Goal: Information Seeking & Learning: Learn about a topic

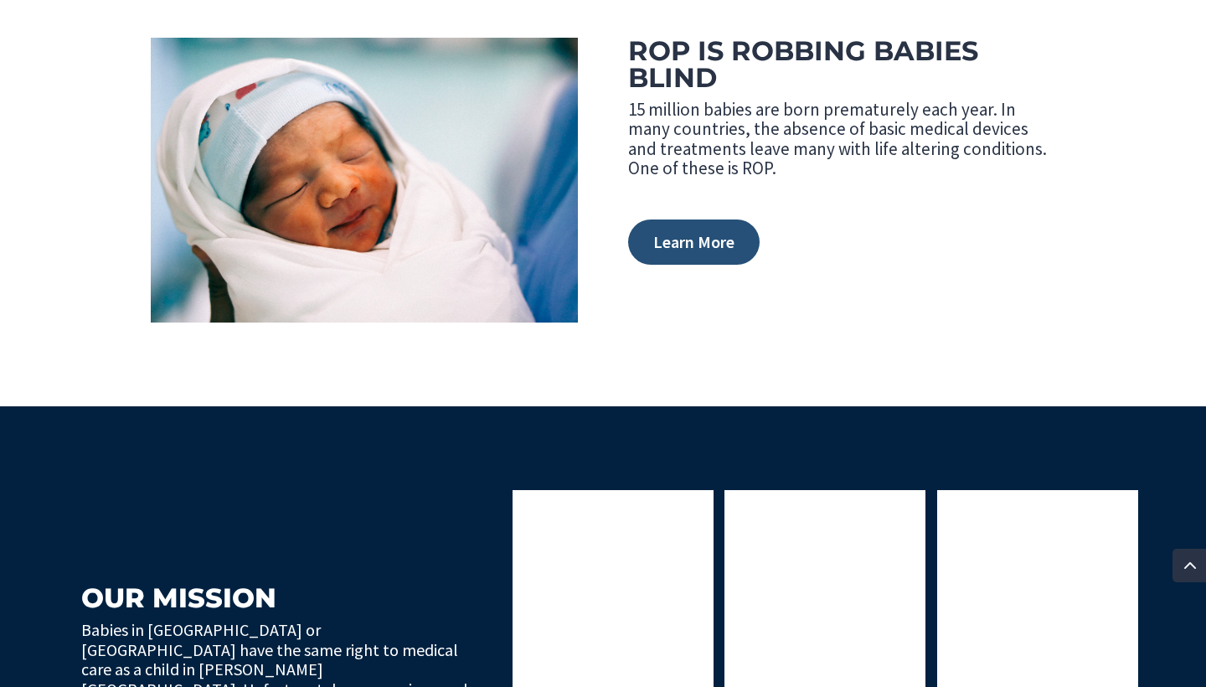
scroll to position [762, 0]
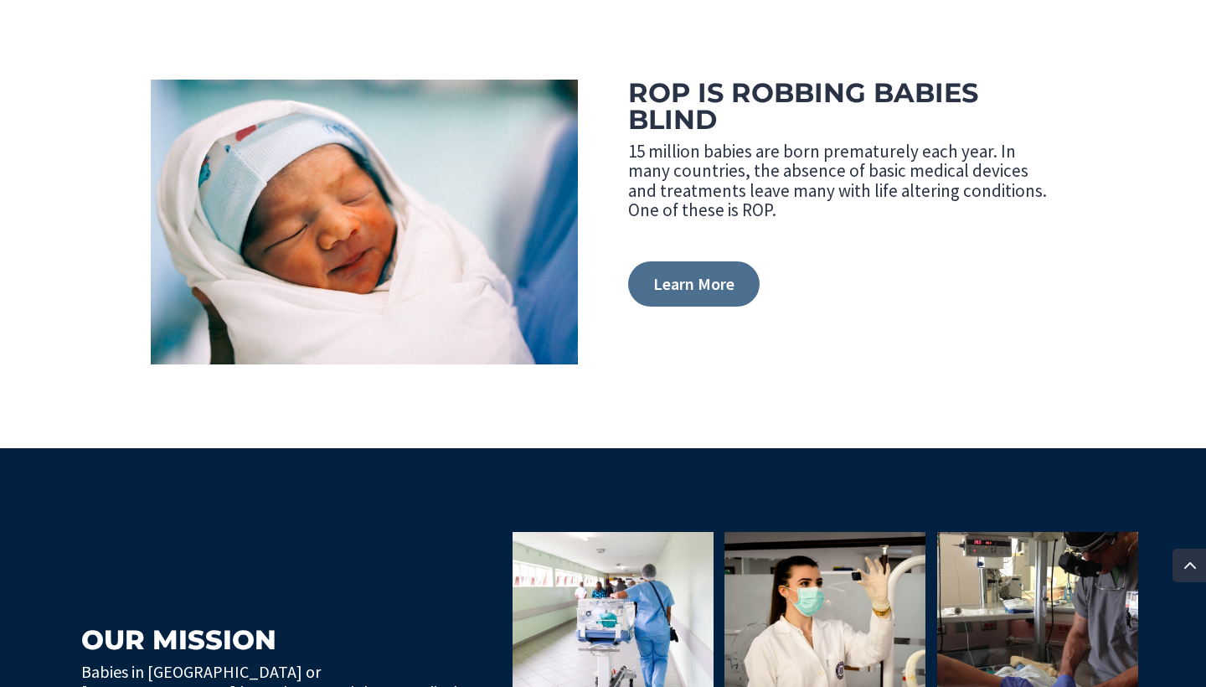
click at [710, 285] on link "Learn More" at bounding box center [694, 283] width 132 height 45
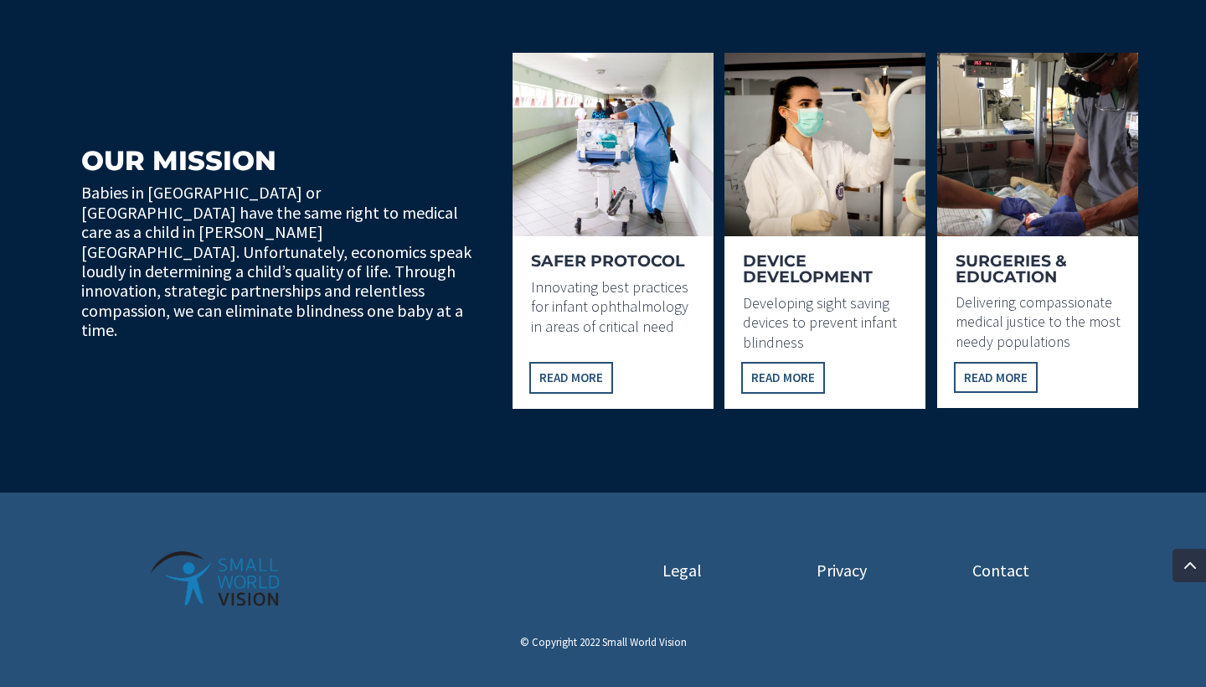
scroll to position [1241, 0]
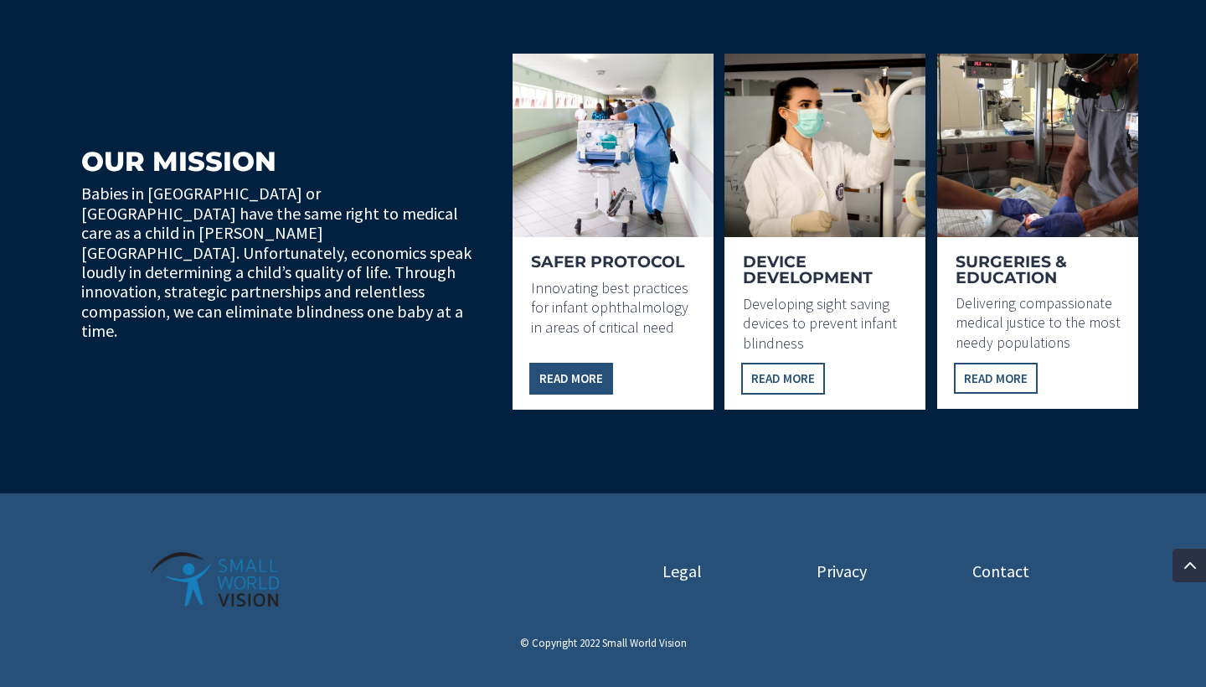
click at [580, 376] on link "READ MORE" at bounding box center [571, 379] width 84 height 32
click at [776, 385] on link "READ MORE" at bounding box center [783, 379] width 84 height 32
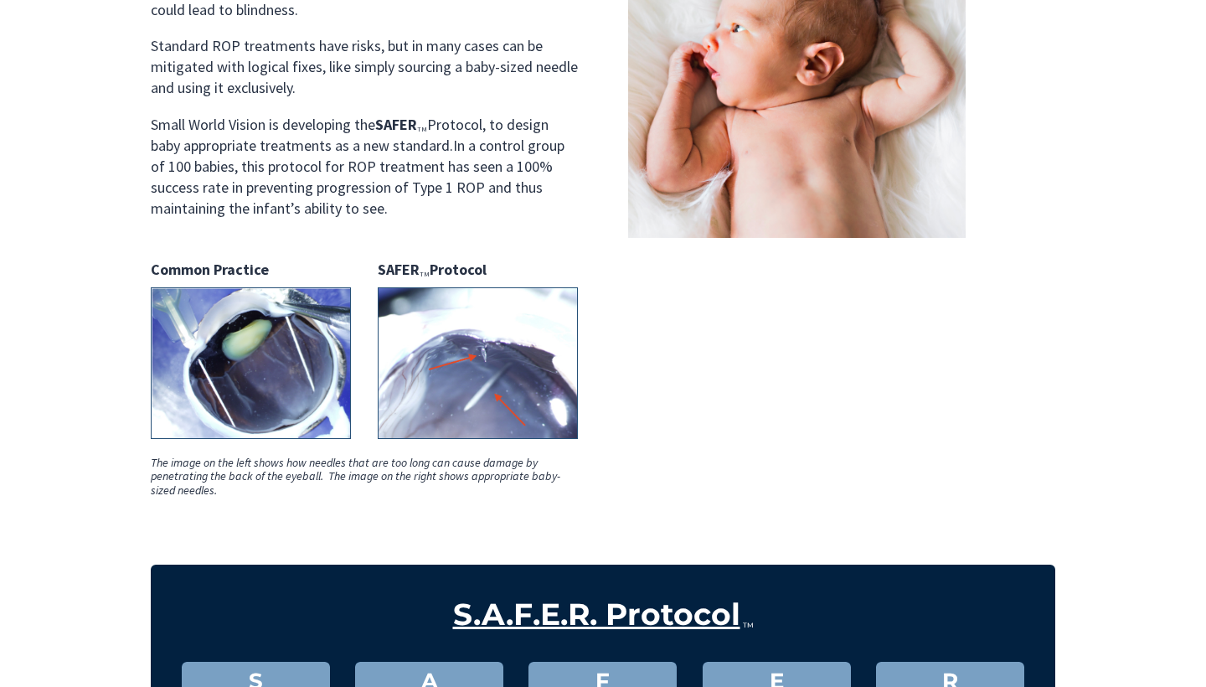
scroll to position [300, 0]
